Goal: Information Seeking & Learning: Find specific fact

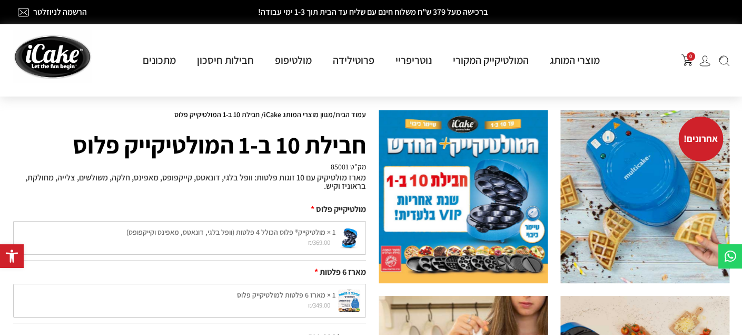
click at [341, 171] on div "מארז מולטיקיק עם 10 זוגות פלטות: וופל בלגי, דונאטס, קייקפופס, מאפינס, חלקה, משו…" at bounding box center [189, 183] width 353 height 27
click at [341, 165] on h4 "מק”ט 85001" at bounding box center [189, 166] width 353 height 7
copy h4 "85001"
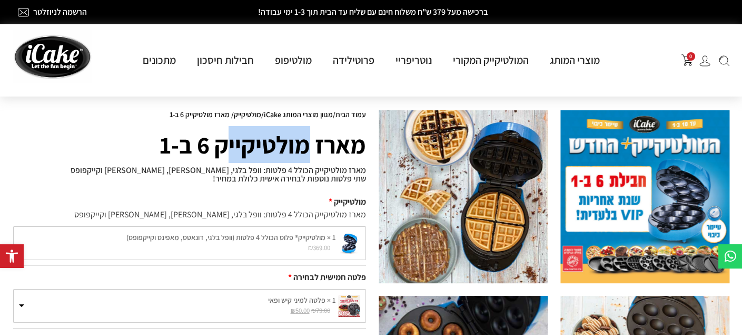
drag, startPoint x: 307, startPoint y: 142, endPoint x: 230, endPoint y: 150, distance: 76.8
click at [230, 150] on h1 "מארז מולטיקייק 6 ב-1" at bounding box center [189, 144] width 353 height 37
click at [283, 136] on h1 "מארז מולטיקייק 6 ב-1" at bounding box center [189, 144] width 353 height 37
